Goal: Subscribe to service/newsletter: Subscribe to service/newsletter

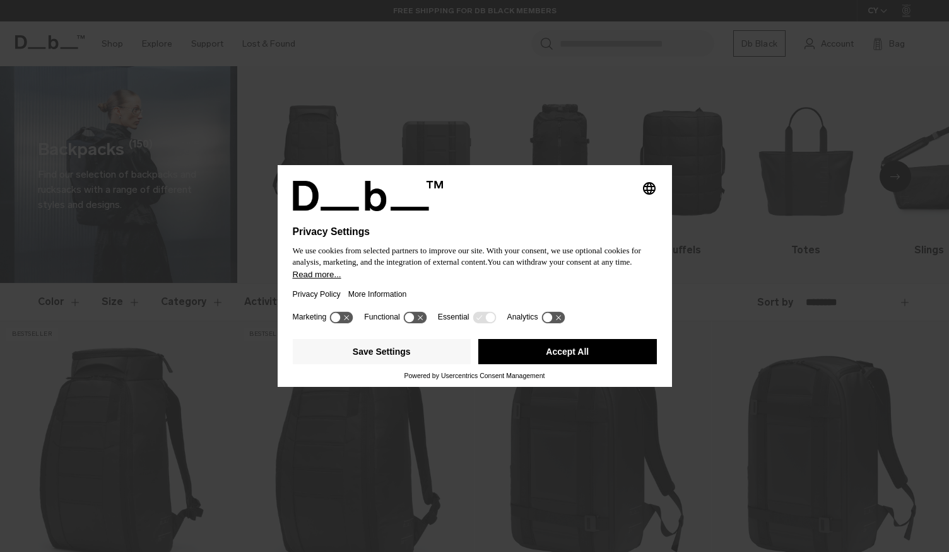
click at [555, 359] on button "Accept All" at bounding box center [567, 351] width 178 height 25
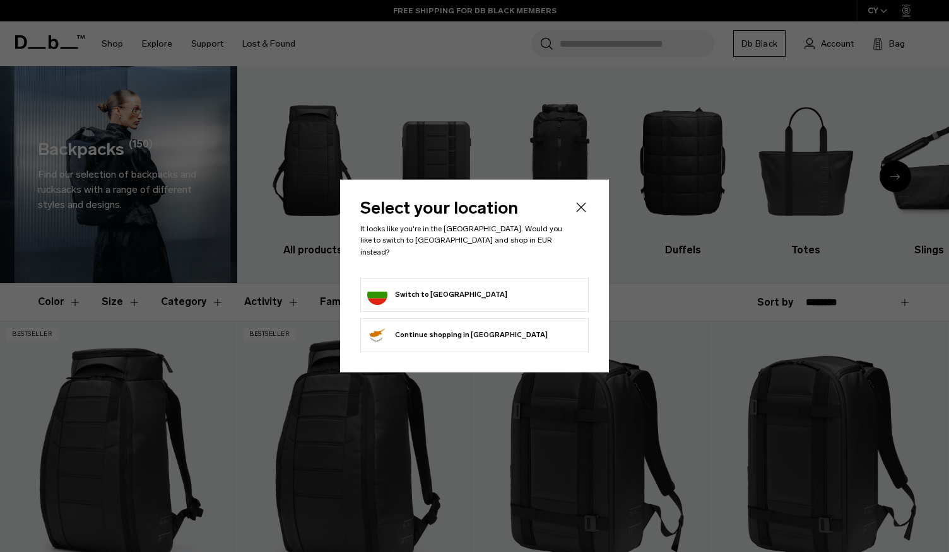
click at [515, 293] on form "Switch to Bulgaria" at bounding box center [474, 295] width 214 height 20
click at [435, 285] on button "Switch to Bulgaria" at bounding box center [437, 295] width 140 height 20
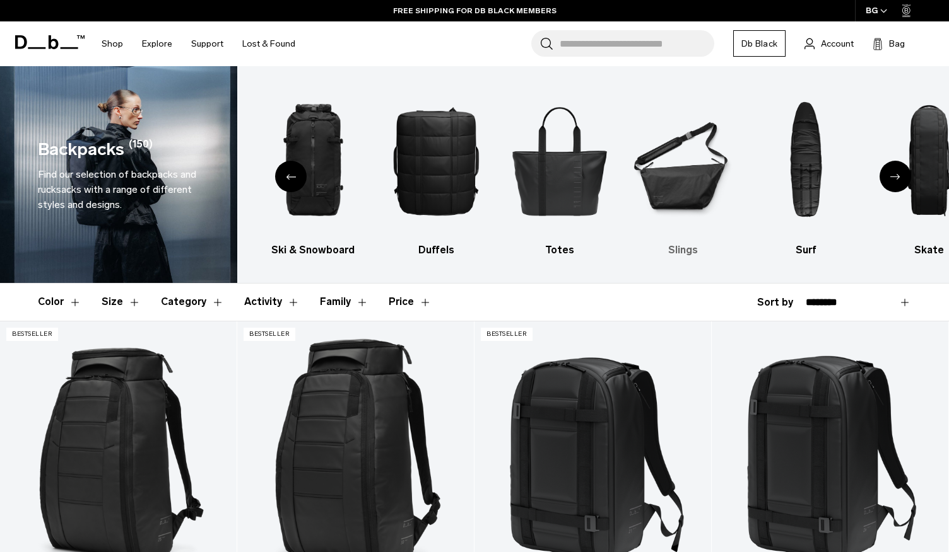
click at [677, 174] on img "6 / 10" at bounding box center [682, 160] width 101 height 151
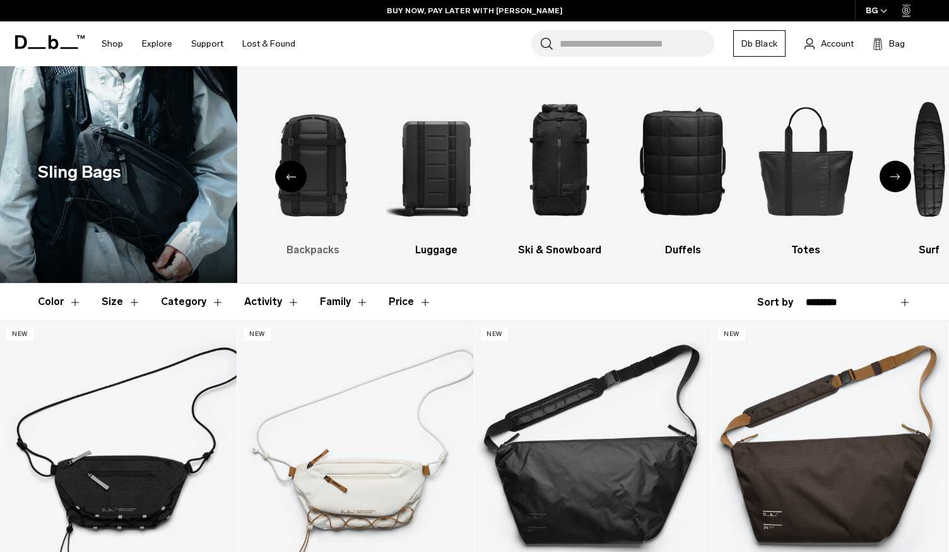
click at [315, 173] on img "2 / 10" at bounding box center [312, 160] width 101 height 151
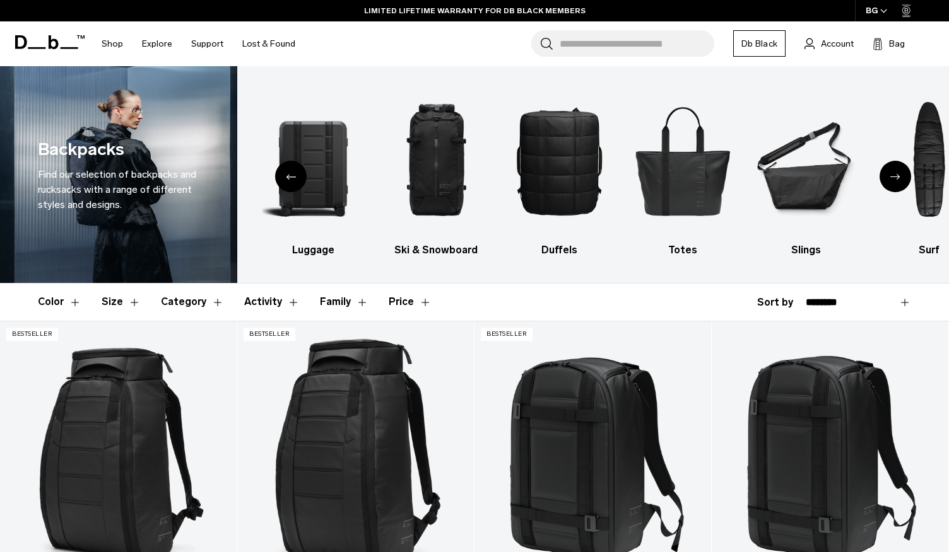
click at [53, 43] on icon at bounding box center [49, 42] width 69 height 14
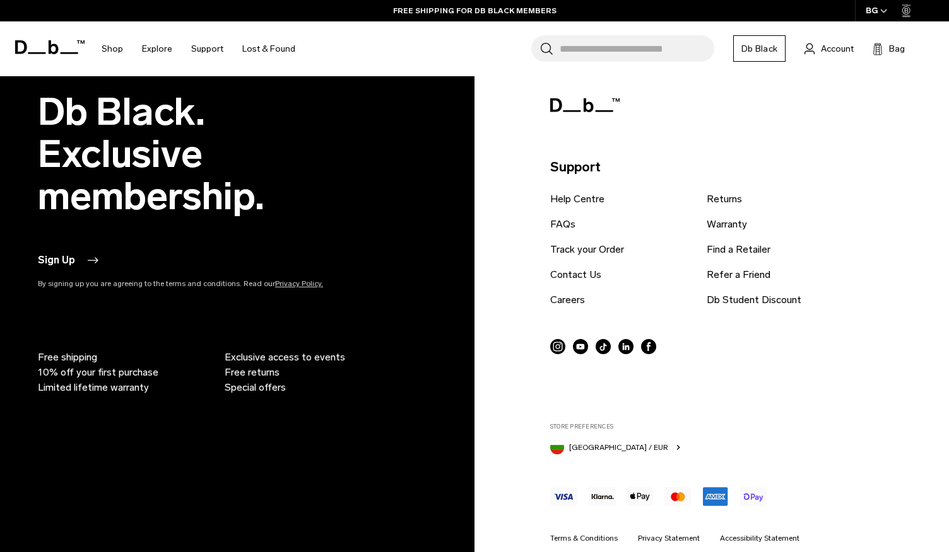
scroll to position [3112, 0]
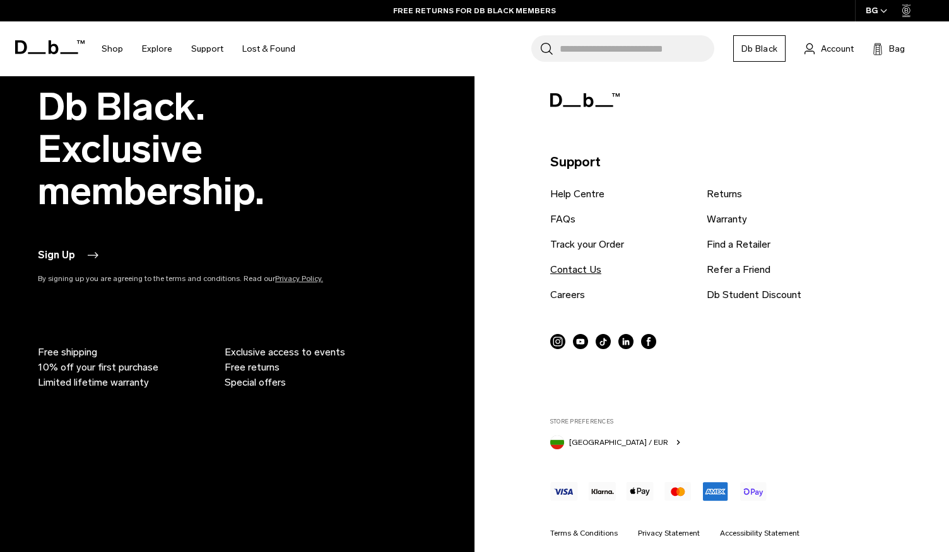
click at [566, 267] on link "Contact Us" at bounding box center [575, 269] width 51 height 15
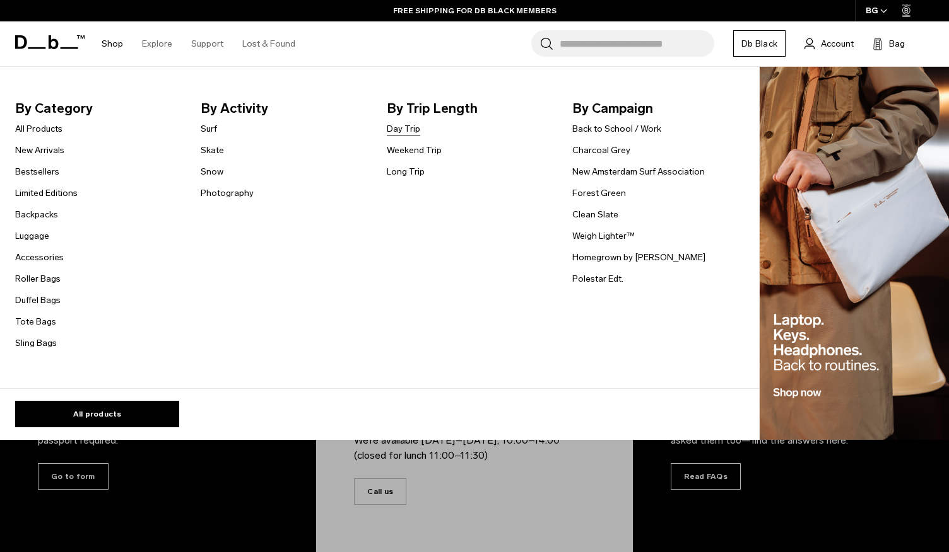
click at [413, 130] on link "Day Trip" at bounding box center [403, 128] width 33 height 13
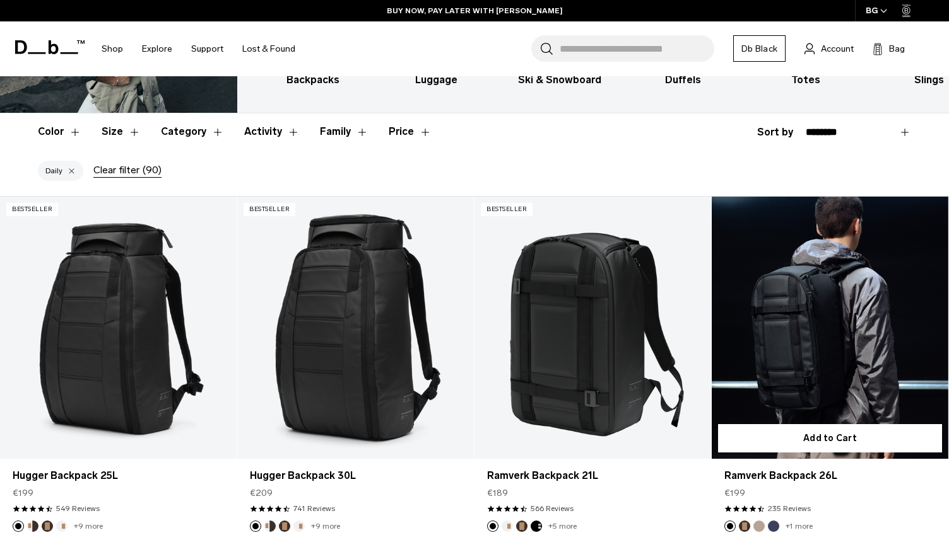
scroll to position [173, 0]
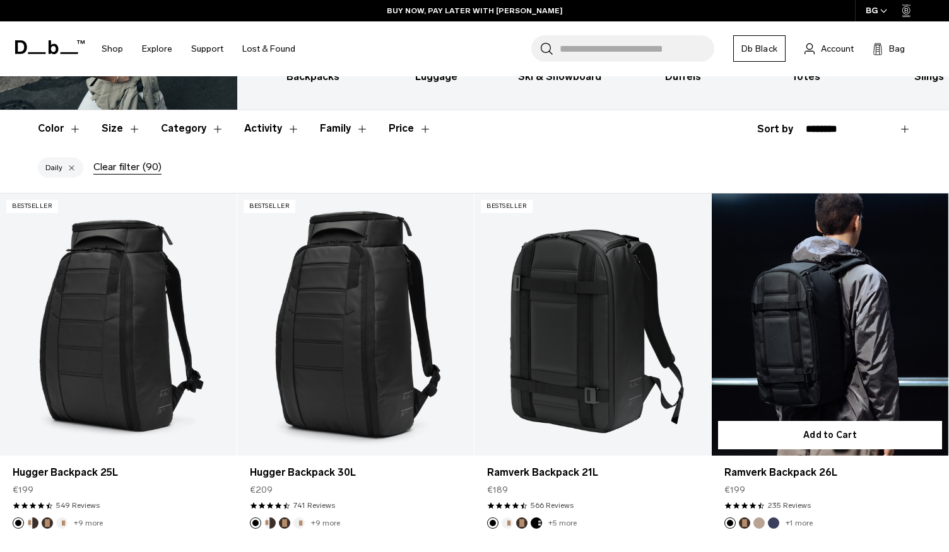
click at [814, 307] on link "Ramverk Backpack 26L" at bounding box center [829, 325] width 237 height 263
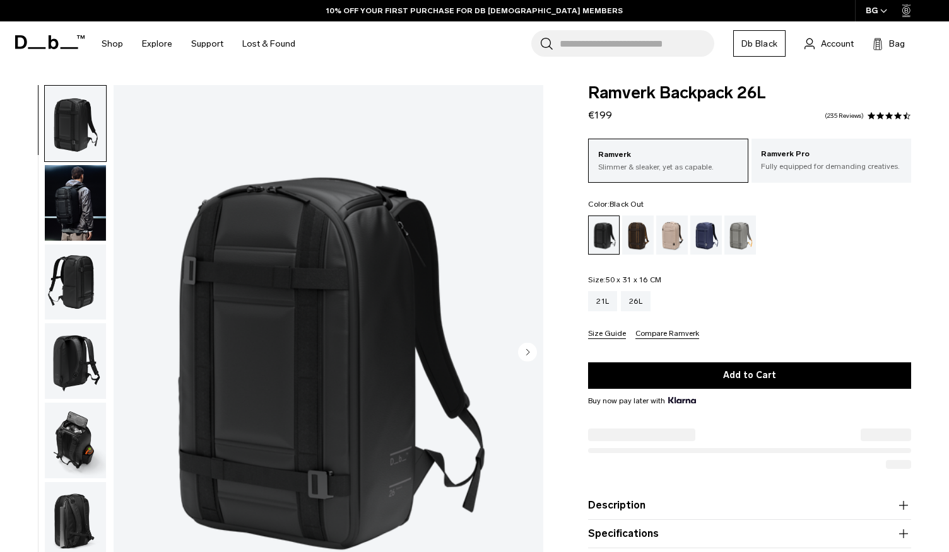
click at [268, 283] on img "1 / 8" at bounding box center [329, 353] width 430 height 536
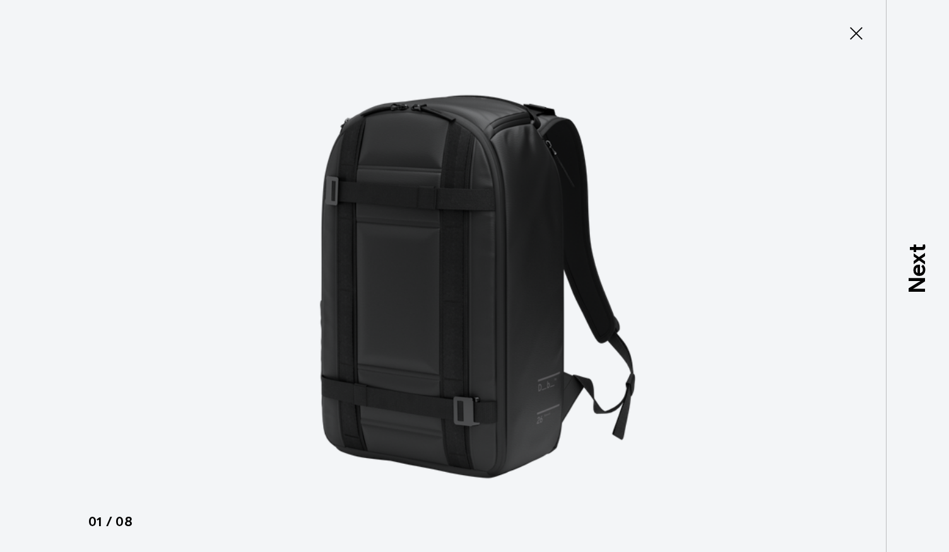
type button "Close"
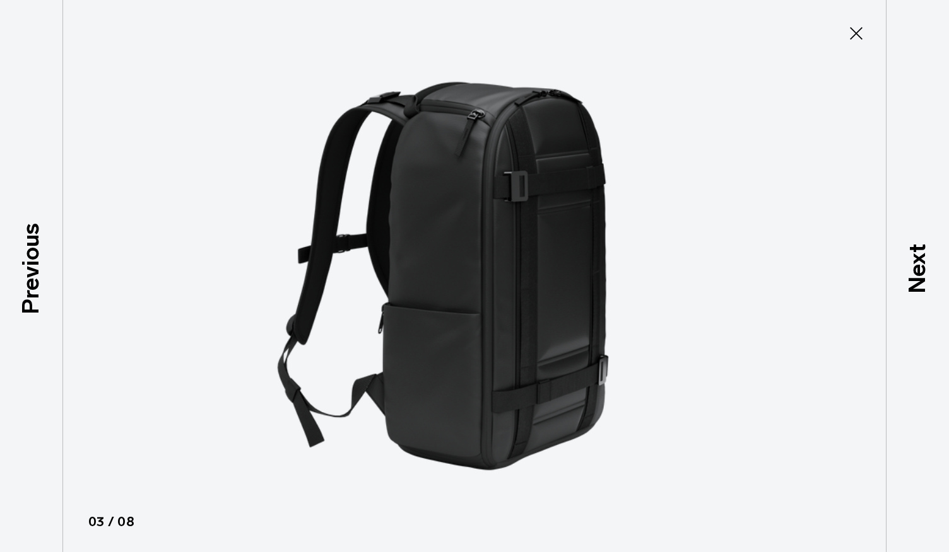
scroll to position [103, 0]
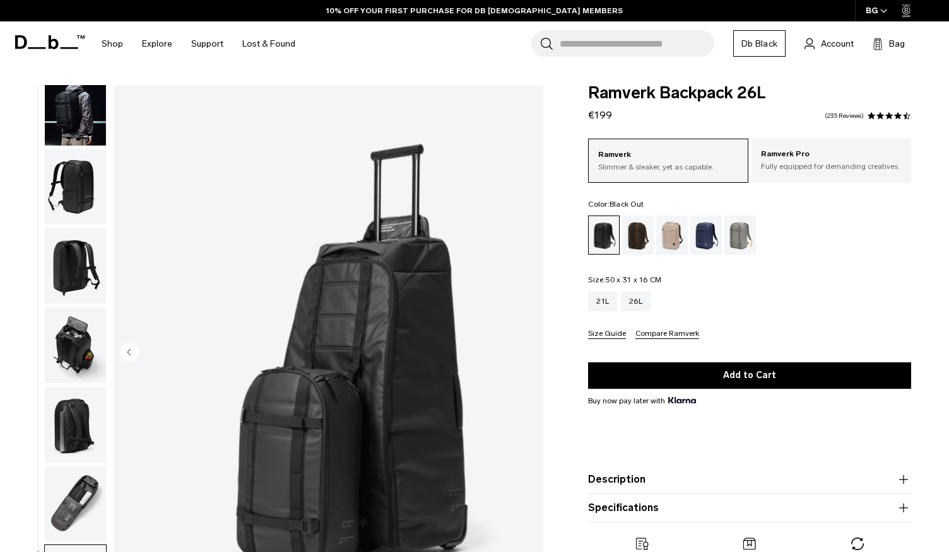
click at [47, 44] on icon at bounding box center [49, 42] width 69 height 14
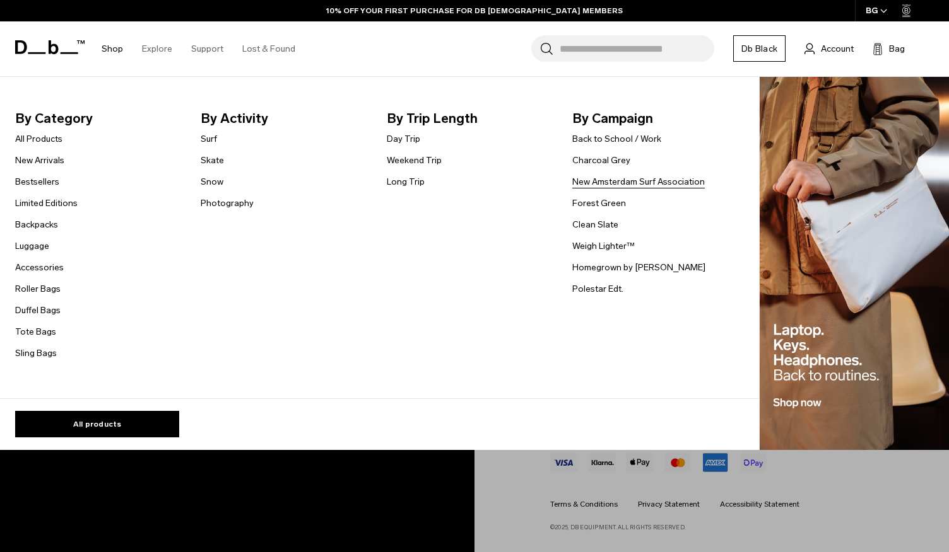
scroll to position [3124, 0]
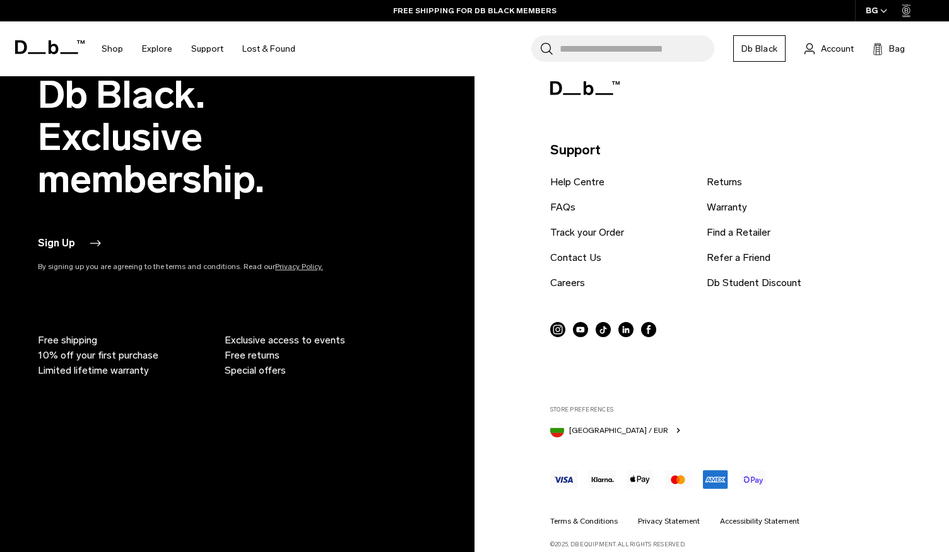
click at [62, 245] on button "Sign Up" at bounding box center [69, 243] width 62 height 15
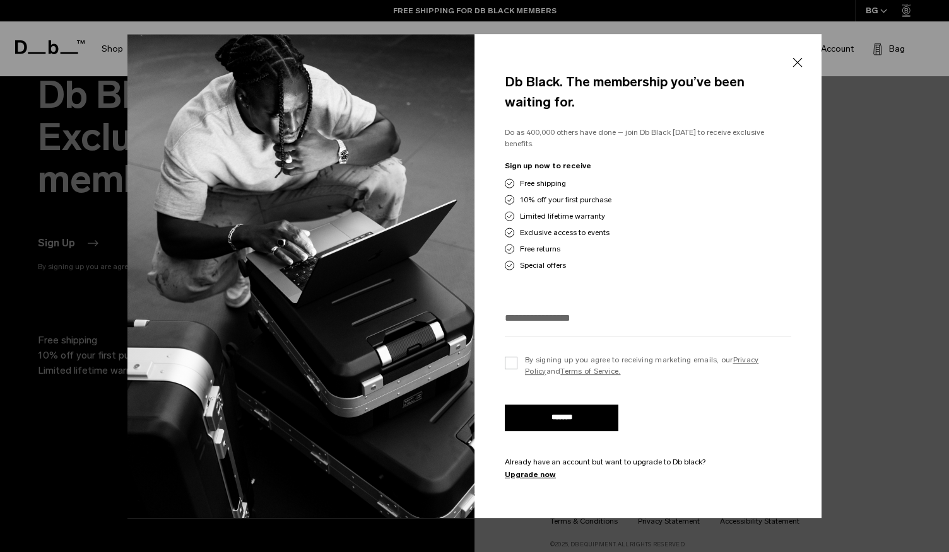
click at [523, 318] on input "email" at bounding box center [648, 318] width 286 height 21
type input "**********"
click at [511, 358] on label "By signing up you agree to receiving marketing emails, our Privacy Policy and T…" at bounding box center [648, 365] width 286 height 23
click at [534, 411] on input "*******" at bounding box center [562, 418] width 114 height 26
